Goal: Task Accomplishment & Management: Manage account settings

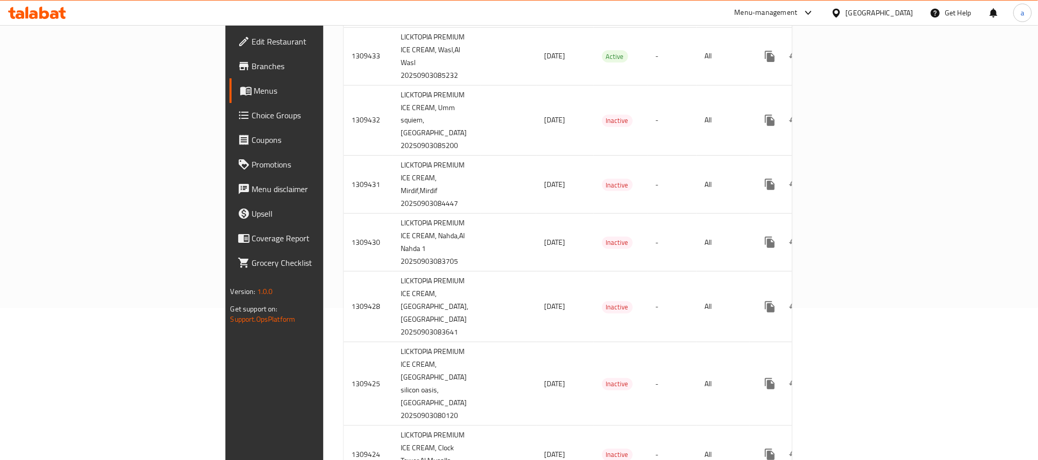
scroll to position [154, 0]
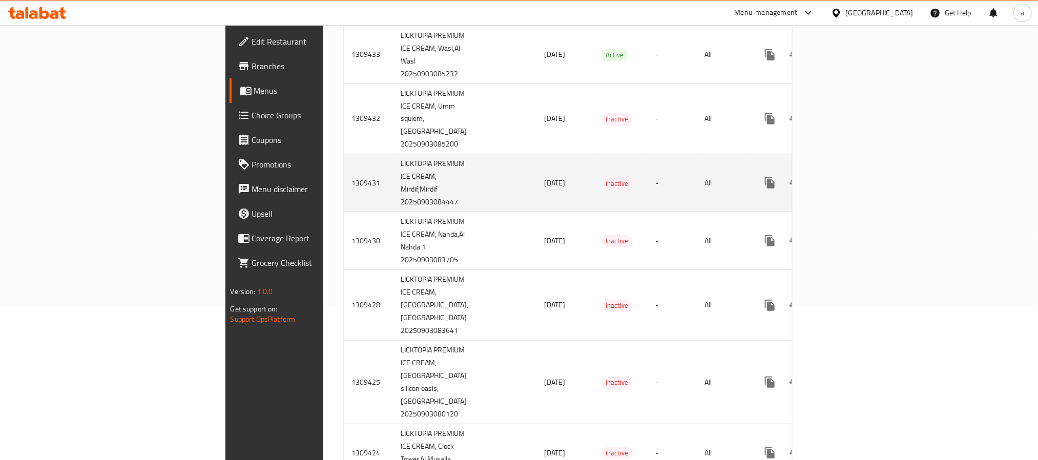
click at [536, 212] on td "[DATE]" at bounding box center [564, 183] width 57 height 58
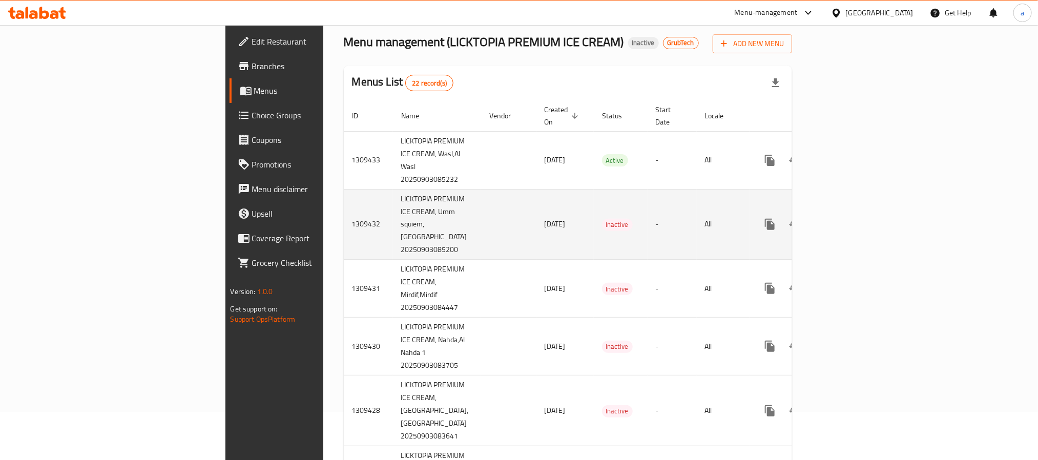
scroll to position [0, 0]
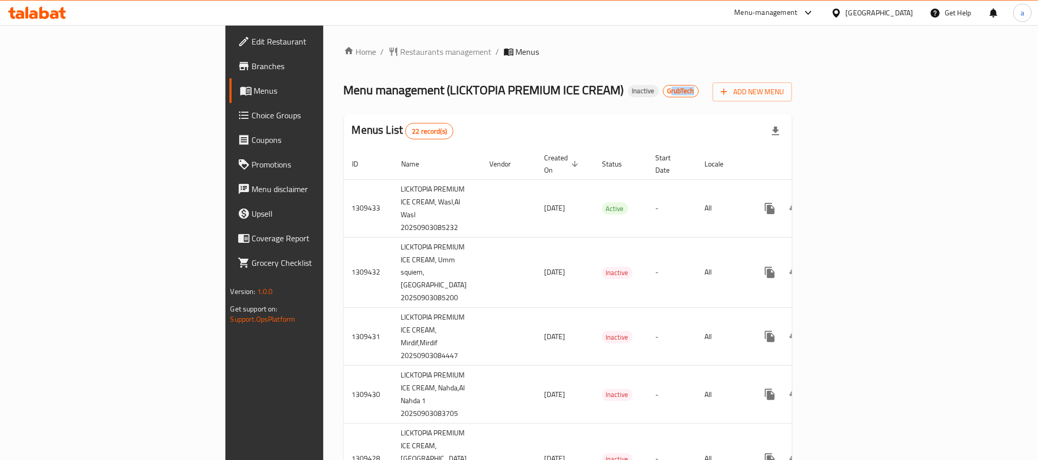
drag, startPoint x: 524, startPoint y: 90, endPoint x: 557, endPoint y: 84, distance: 32.7
click at [557, 84] on div "Menu management ( LICKTOPIA PREMIUM ICE CREAM ) Inactive GrubTech Add New Menu" at bounding box center [568, 89] width 449 height 23
click at [663, 91] on span "GrubTech" at bounding box center [680, 91] width 35 height 9
drag, startPoint x: 518, startPoint y: 91, endPoint x: 555, endPoint y: 90, distance: 36.9
click at [555, 90] on div "Menu management ( LICKTOPIA PREMIUM ICE CREAM ) Inactive GrubTech Add New Menu" at bounding box center [568, 89] width 449 height 23
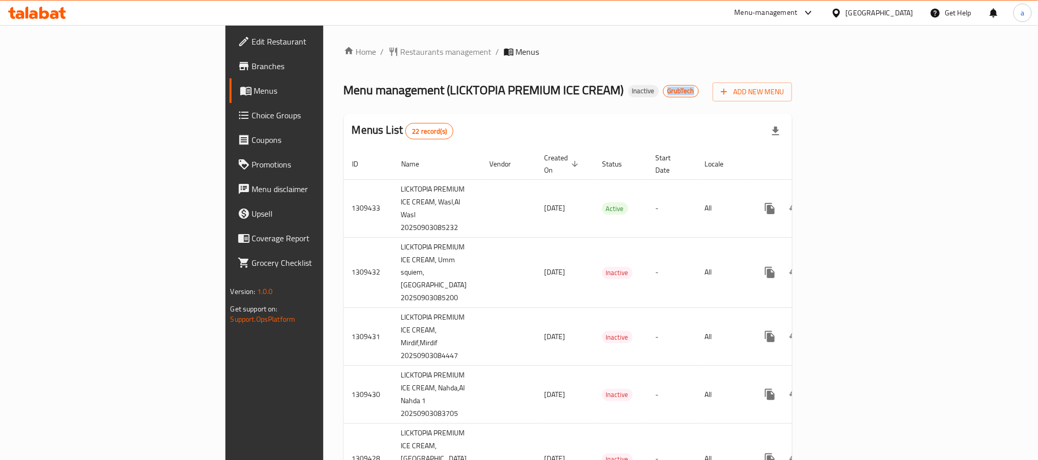
click at [663, 91] on span "GrubTech" at bounding box center [680, 91] width 35 height 9
drag, startPoint x: 524, startPoint y: 91, endPoint x: 547, endPoint y: 91, distance: 23.1
click at [663, 91] on span "GrubTech" at bounding box center [680, 91] width 35 height 9
click at [252, 41] on span "Edit Restaurant" at bounding box center [321, 41] width 138 height 12
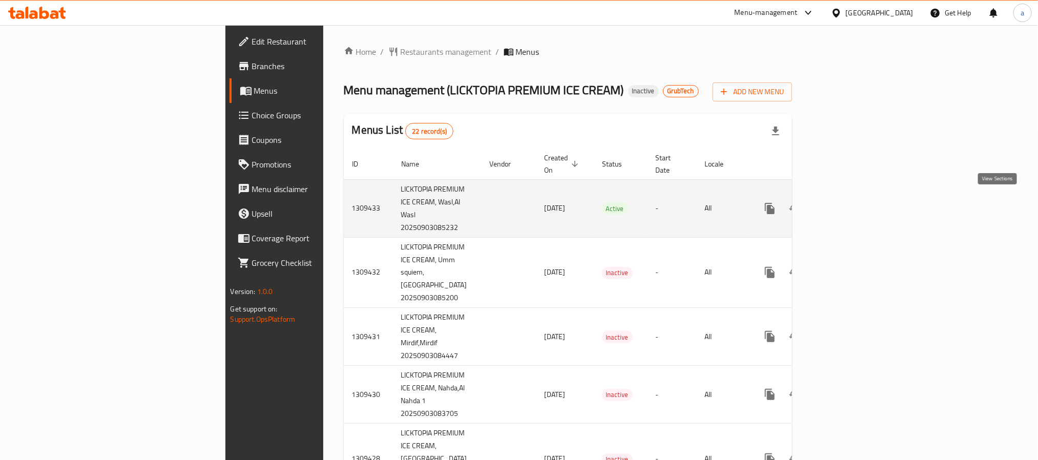
click at [850, 206] on icon "enhanced table" at bounding box center [843, 208] width 12 height 12
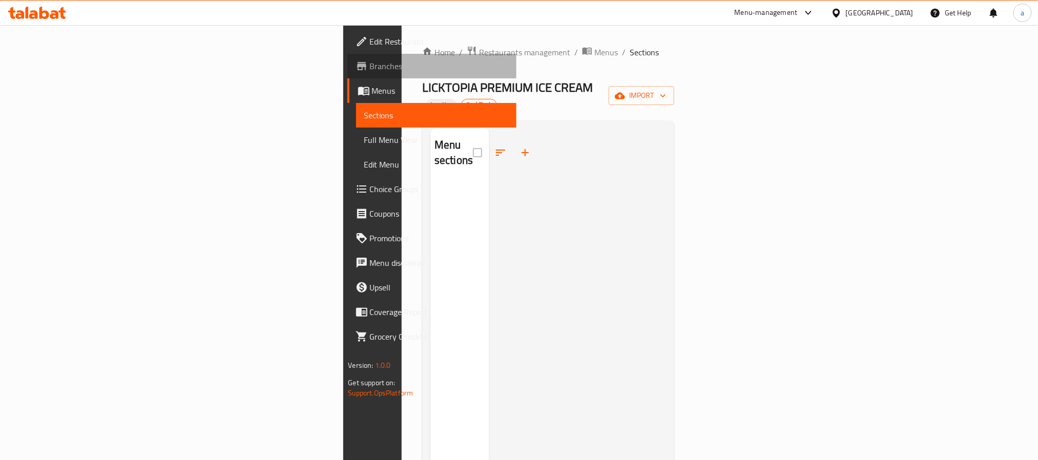
click at [370, 71] on span "Branches" at bounding box center [439, 66] width 138 height 12
